Goal: Information Seeking & Learning: Find specific fact

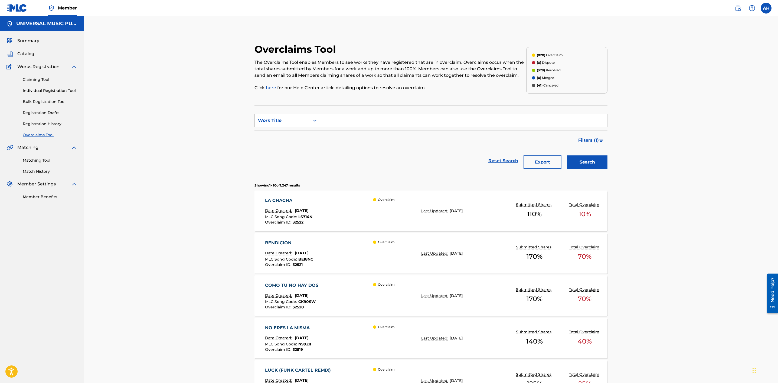
click at [22, 54] on span "Catalog" at bounding box center [25, 54] width 17 height 6
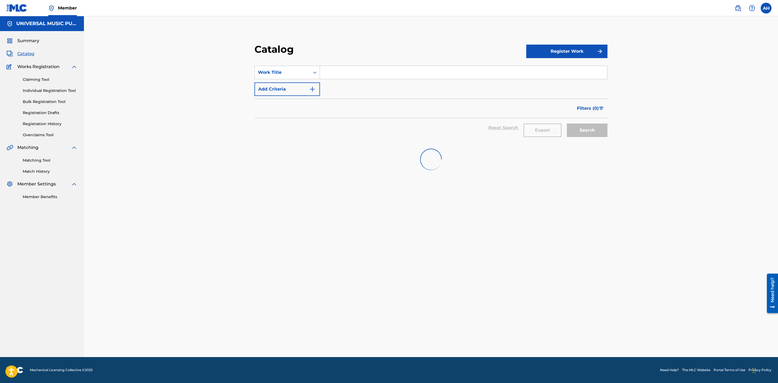
drag, startPoint x: 339, startPoint y: 72, endPoint x: 335, endPoint y: 75, distance: 4.8
click at [340, 72] on input "Search Form" at bounding box center [463, 72] width 287 height 13
paste input "High Time For A Detour"
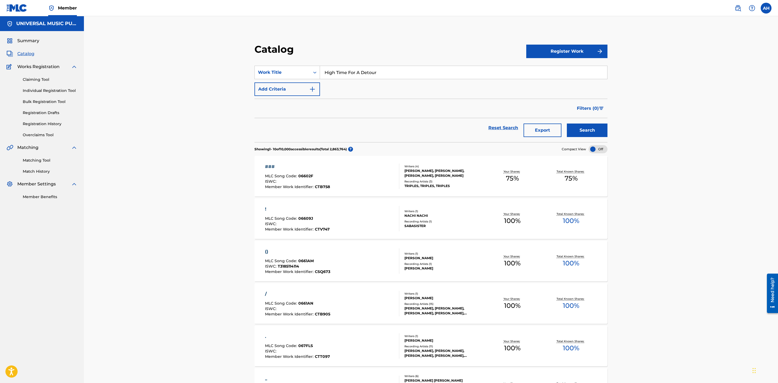
type input "High Time For A Detour"
click at [278, 90] on button "Add Criteria" at bounding box center [286, 90] width 65 height 14
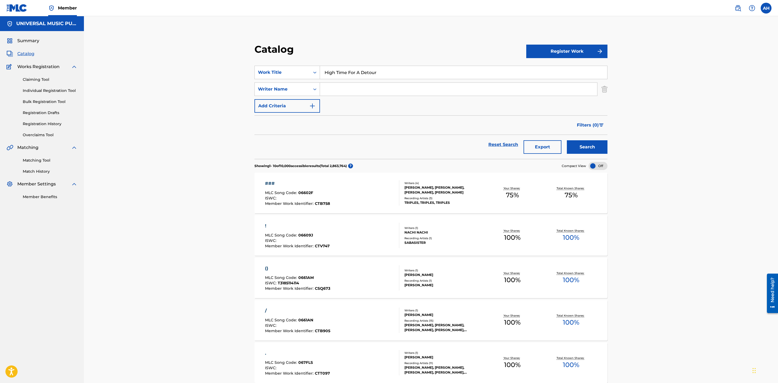
click at [335, 95] on input "Search Form" at bounding box center [458, 89] width 277 height 13
type input "lang"
click at [567, 140] on button "Search" at bounding box center [587, 147] width 41 height 14
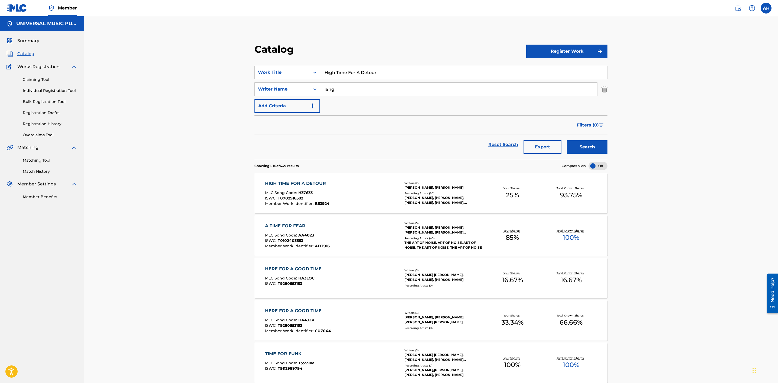
click at [346, 177] on div "HIGH TIME FOR A DETOUR MLC Song Code : H37633 ISWC : T0702916582 Member Work Id…" at bounding box center [430, 193] width 353 height 41
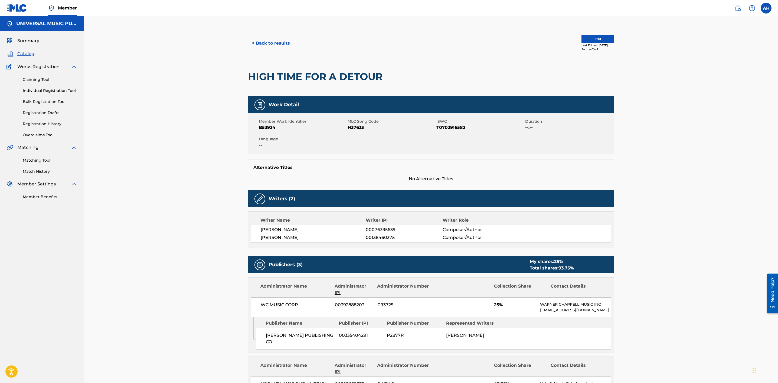
click at [278, 47] on button "< Back to results" at bounding box center [271, 44] width 46 height 14
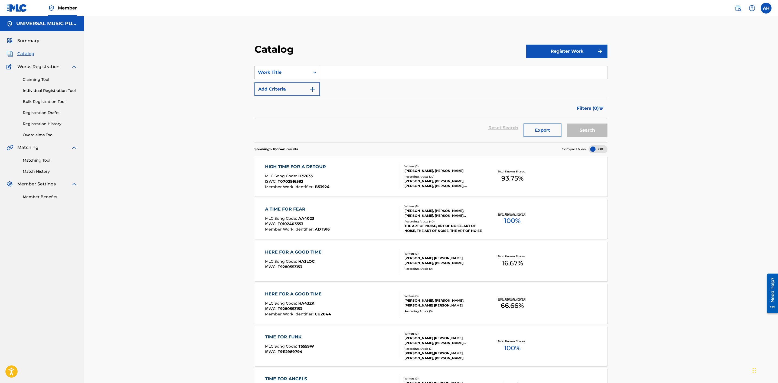
click at [286, 84] on button "Add Criteria" at bounding box center [286, 90] width 65 height 14
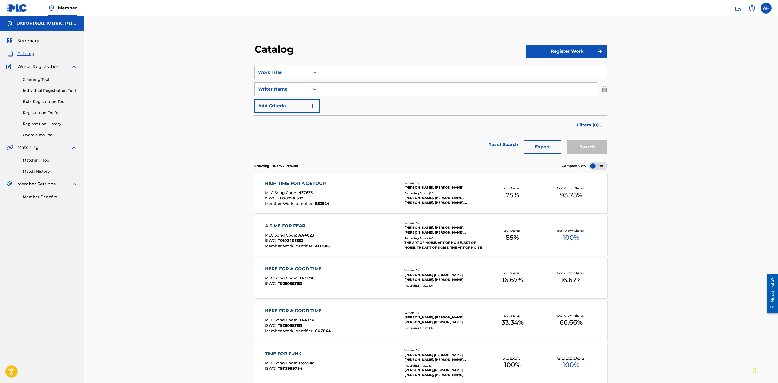
click at [341, 67] on input "Search Form" at bounding box center [463, 72] width 287 height 13
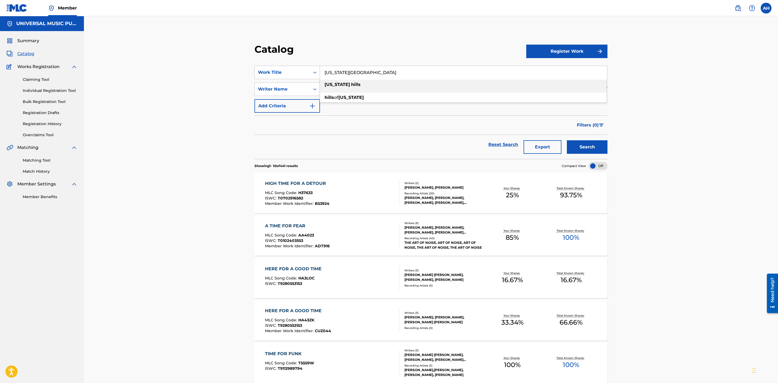
type input "[US_STATE][GEOGRAPHIC_DATA]"
click at [567, 140] on button "Search" at bounding box center [587, 147] width 41 height 14
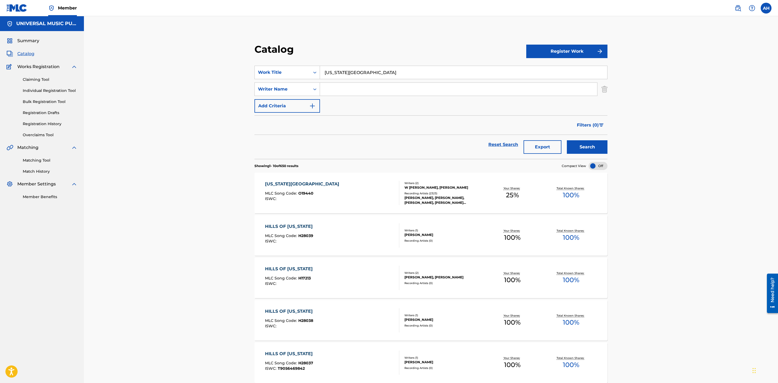
drag, startPoint x: 335, startPoint y: 187, endPoint x: 339, endPoint y: 189, distance: 3.9
click at [335, 187] on div "[US_STATE] HILLS MLC Song Code : O19440 ISWC :" at bounding box center [332, 193] width 134 height 24
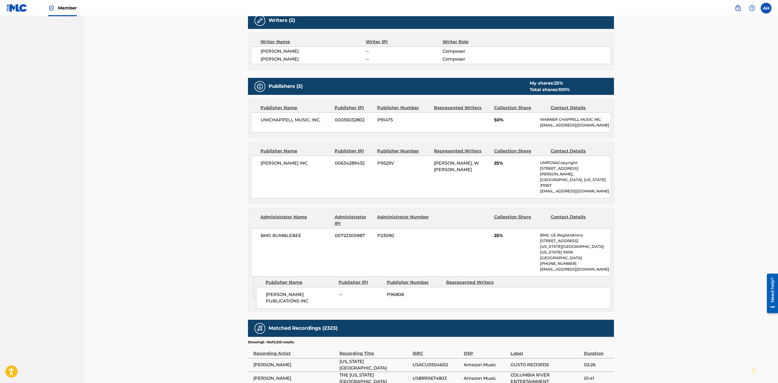
scroll to position [162, 0]
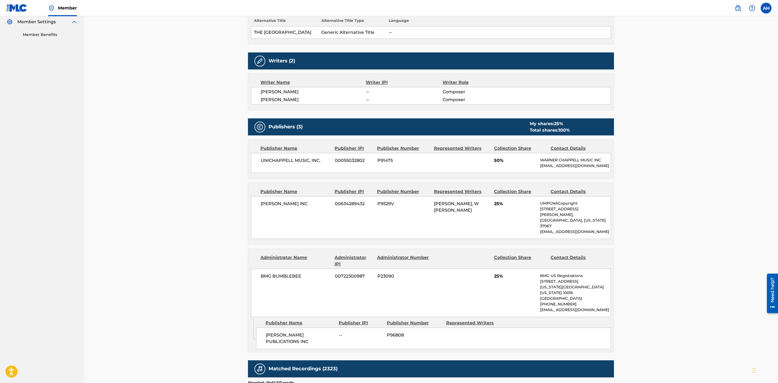
click at [553, 144] on div "Publisher Name Publisher IPI Publisher Number Represented Writers Collection Sh…" at bounding box center [430, 159] width 365 height 39
click at [564, 206] on p "UMPGNACopyright" at bounding box center [575, 204] width 71 height 6
drag, startPoint x: 578, startPoint y: 172, endPoint x: 252, endPoint y: 159, distance: 326.6
click at [252, 159] on div "UNICHAPPELL MUSIC, INC. 00055032802 P91475 50% [PERSON_NAME] MUSIC INC [EMAIL_A…" at bounding box center [431, 163] width 360 height 20
click at [353, 169] on div "UNICHAPPELL MUSIC, INC. 00055032802 P91475 50% [PERSON_NAME] MUSIC INC [EMAIL_A…" at bounding box center [431, 163] width 360 height 20
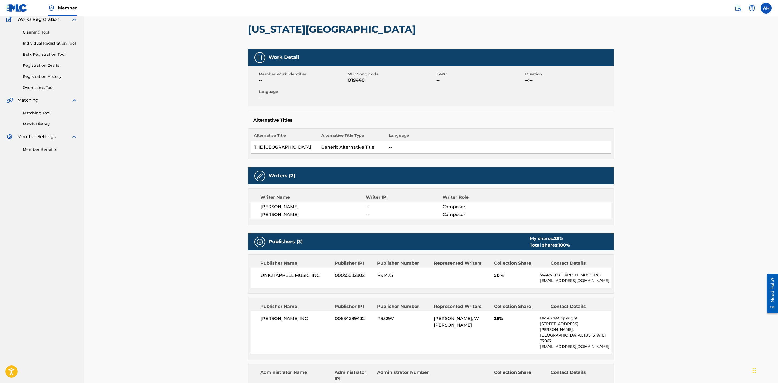
scroll to position [0, 0]
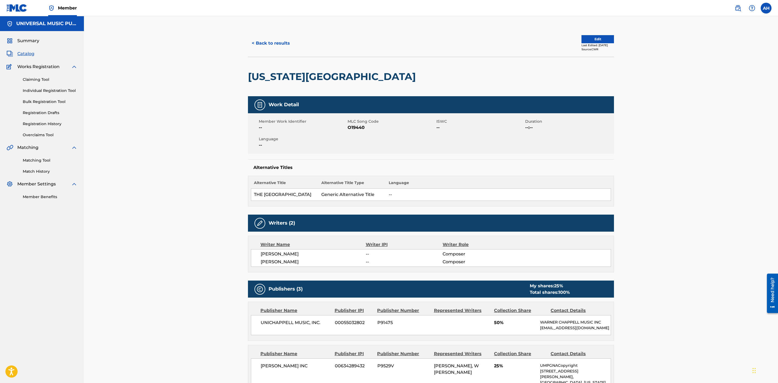
click at [261, 40] on button "< Back to results" at bounding box center [271, 44] width 46 height 14
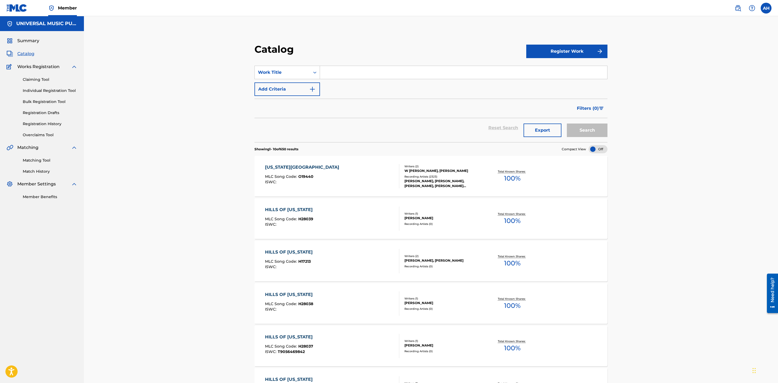
click at [297, 84] on button "Add Criteria" at bounding box center [286, 90] width 65 height 14
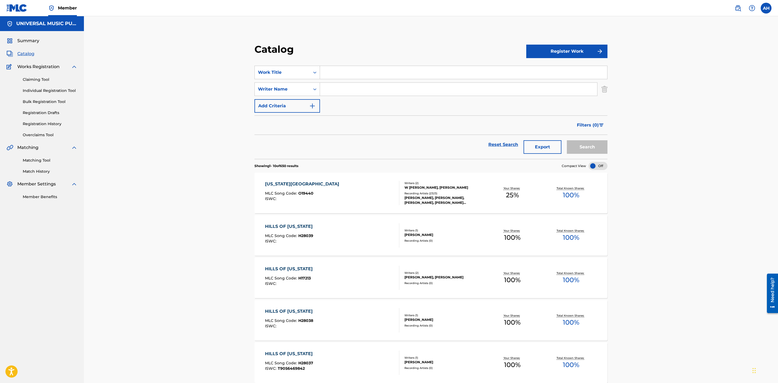
click at [354, 71] on input "Search Form" at bounding box center [463, 72] width 287 height 13
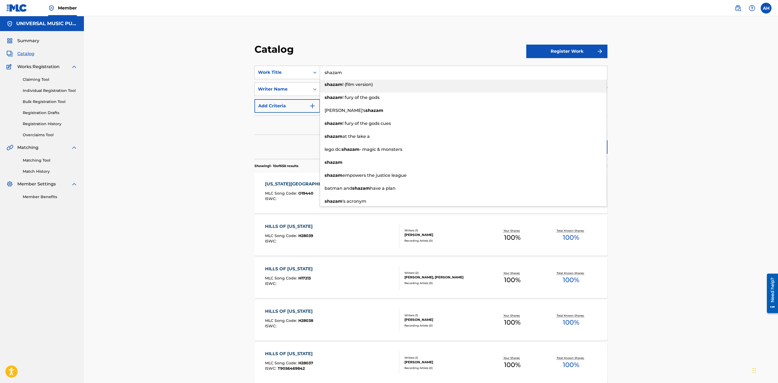
type input "shazam"
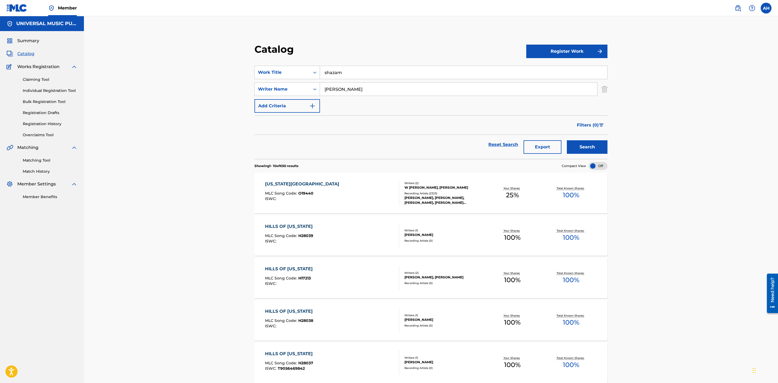
type input "[PERSON_NAME]"
click at [567, 140] on button "Search" at bounding box center [587, 147] width 41 height 14
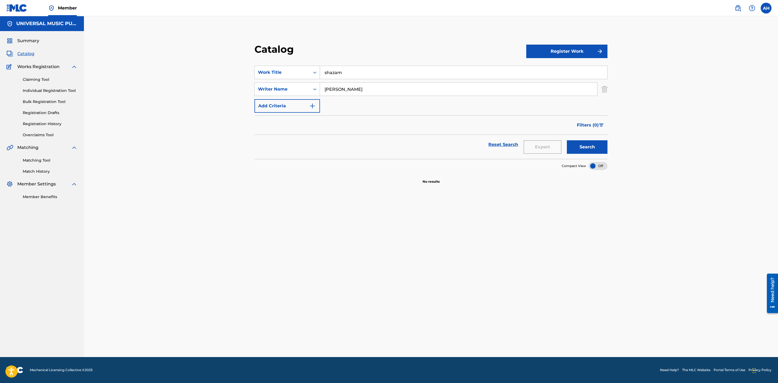
click at [733, 6] on link at bounding box center [737, 8] width 11 height 11
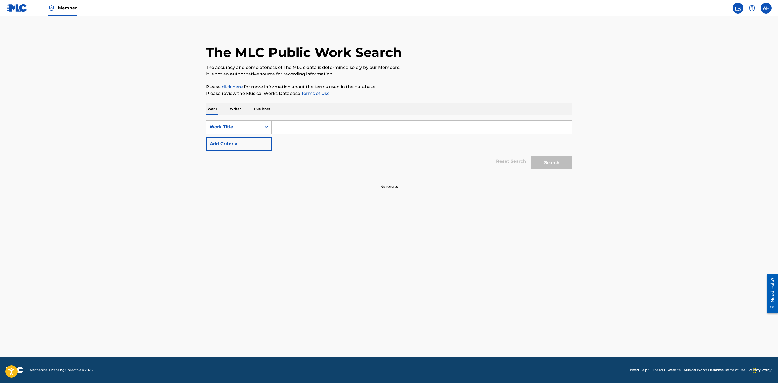
click at [235, 147] on button "Add Criteria" at bounding box center [238, 144] width 65 height 14
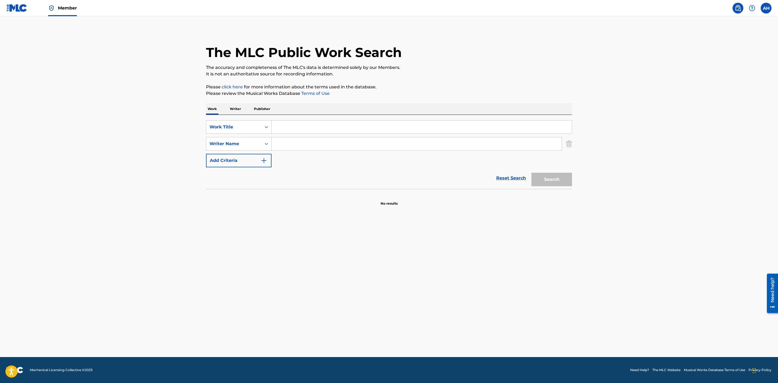
click at [295, 123] on input "Search Form" at bounding box center [421, 127] width 300 height 13
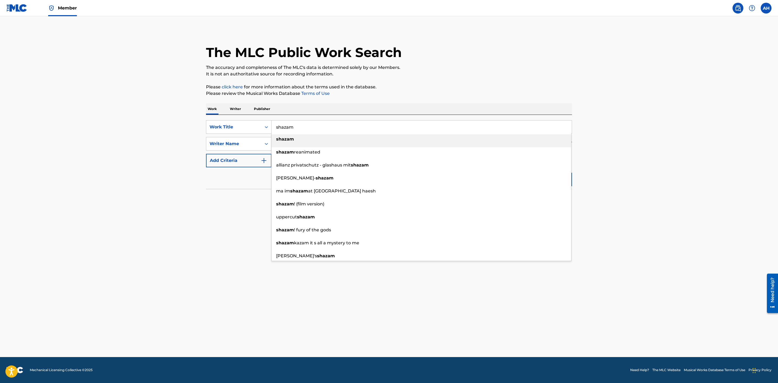
type input "shazam"
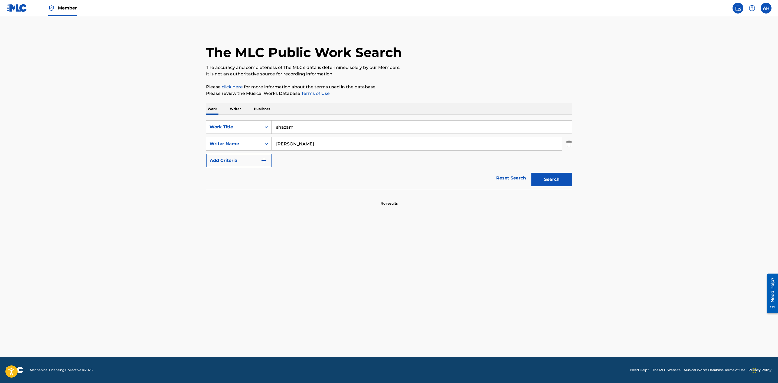
click at [531, 173] on button "Search" at bounding box center [551, 180] width 41 height 14
click at [286, 145] on input "[PERSON_NAME]" at bounding box center [416, 143] width 290 height 13
type input "[PERSON_NAME]"
click at [531, 173] on button "Search" at bounding box center [551, 180] width 41 height 14
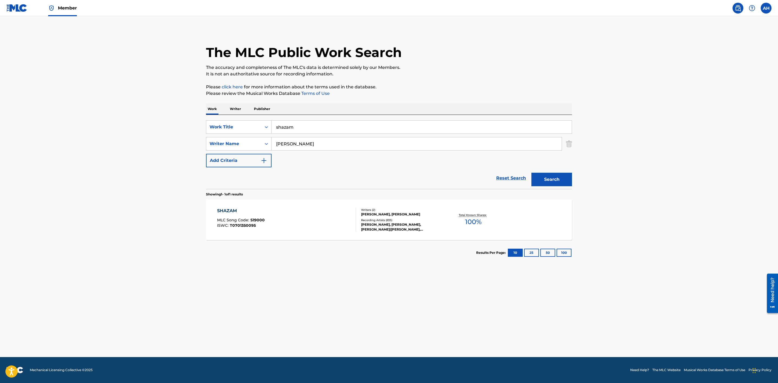
click at [305, 217] on div "SHAZAM MLC Song Code : S19000 ISWC : T0701350095" at bounding box center [286, 220] width 139 height 24
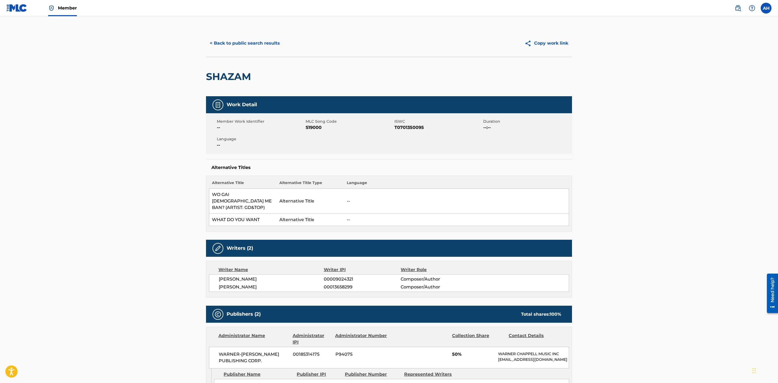
click at [312, 128] on span "S19000" at bounding box center [348, 127] width 87 height 6
copy span "S19000"
